Goal: Navigation & Orientation: Find specific page/section

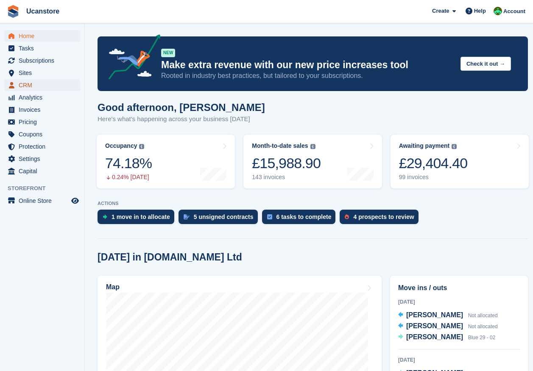
click at [27, 85] on span "CRM" at bounding box center [44, 85] width 51 height 12
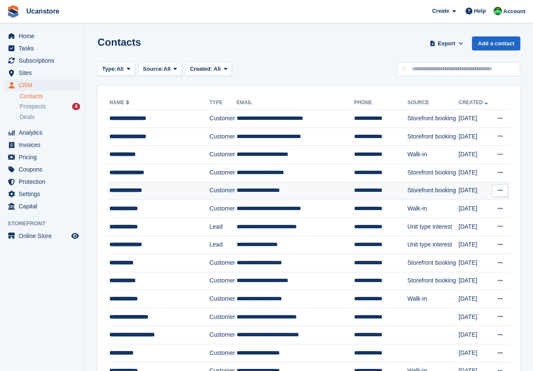
click at [204, 190] on div "**********" at bounding box center [156, 190] width 95 height 9
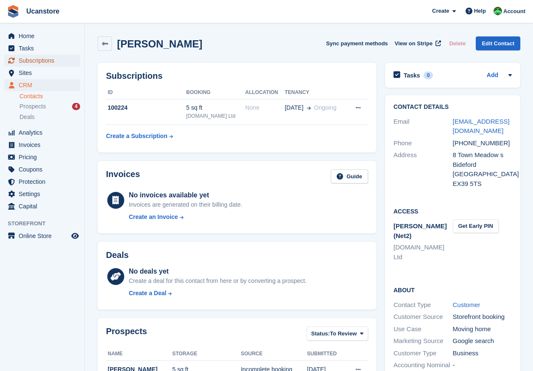
click at [53, 61] on span "Subscriptions" at bounding box center [44, 61] width 51 height 12
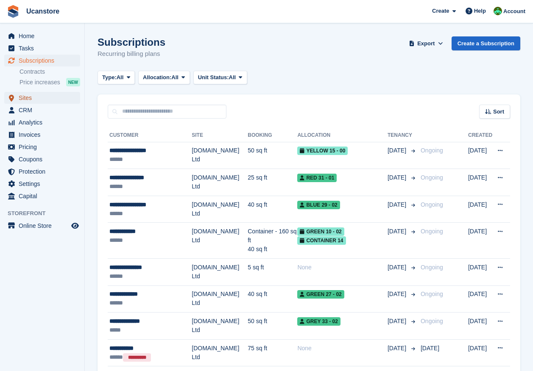
click at [24, 98] on span "Sites" at bounding box center [44, 98] width 51 height 12
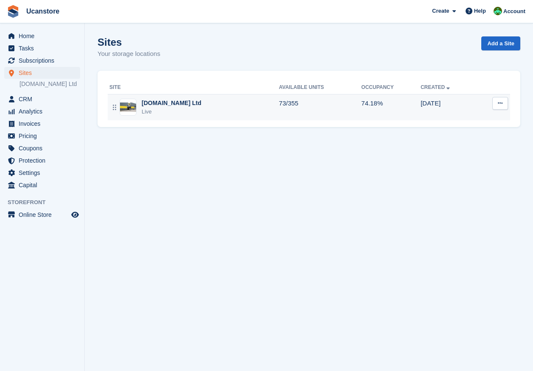
click at [178, 104] on div "[DOMAIN_NAME] Ltd" at bounding box center [172, 103] width 60 height 9
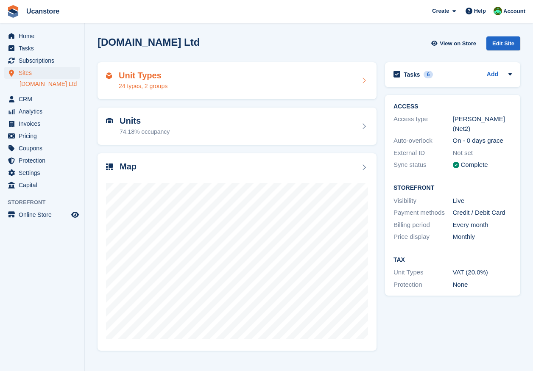
click at [180, 80] on div "Unit Types 24 types, 2 groups" at bounding box center [237, 81] width 262 height 20
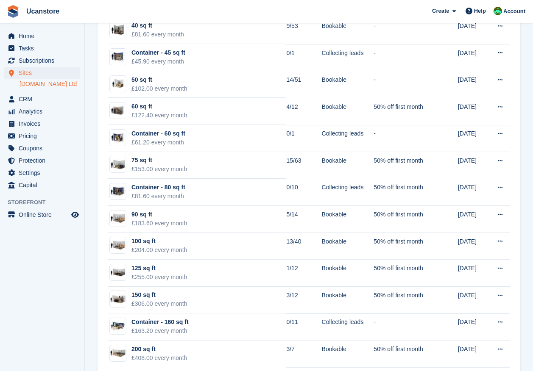
scroll to position [438, 0]
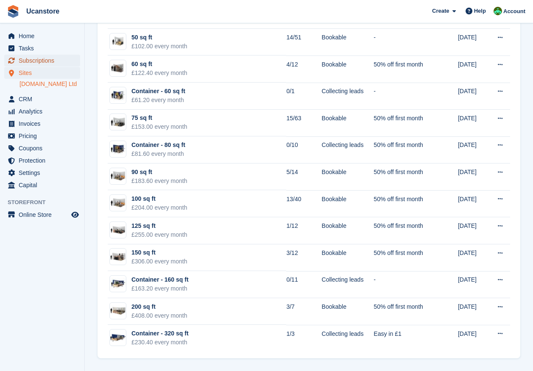
click at [55, 61] on span "Subscriptions" at bounding box center [44, 61] width 51 height 12
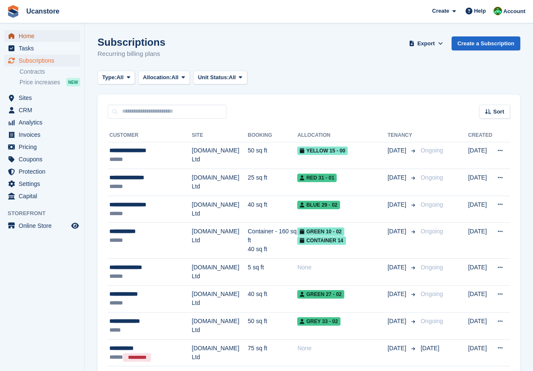
click at [12, 32] on span "menu" at bounding box center [11, 36] width 10 height 10
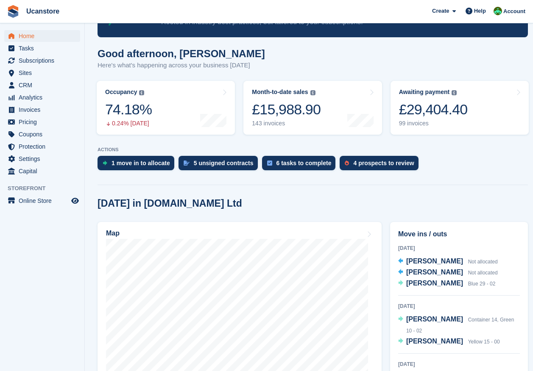
scroll to position [42, 0]
